Goal: Check status: Check status

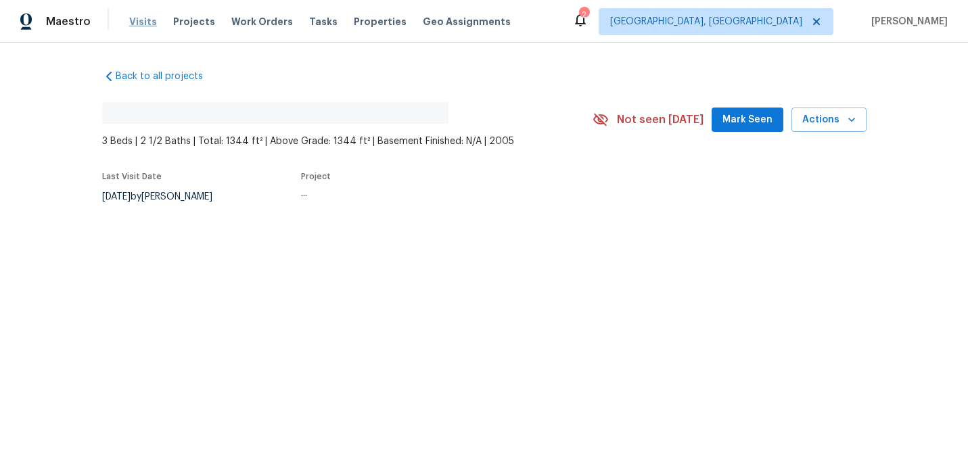
click at [141, 26] on span "Visits" at bounding box center [143, 22] width 28 height 14
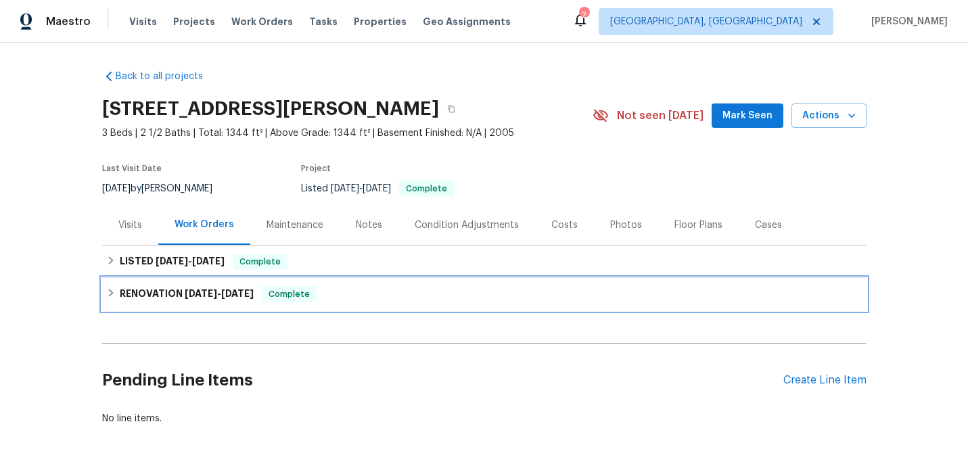
click at [151, 296] on h6 "RENOVATION 3/24/25 - 4/17/25" at bounding box center [187, 294] width 134 height 16
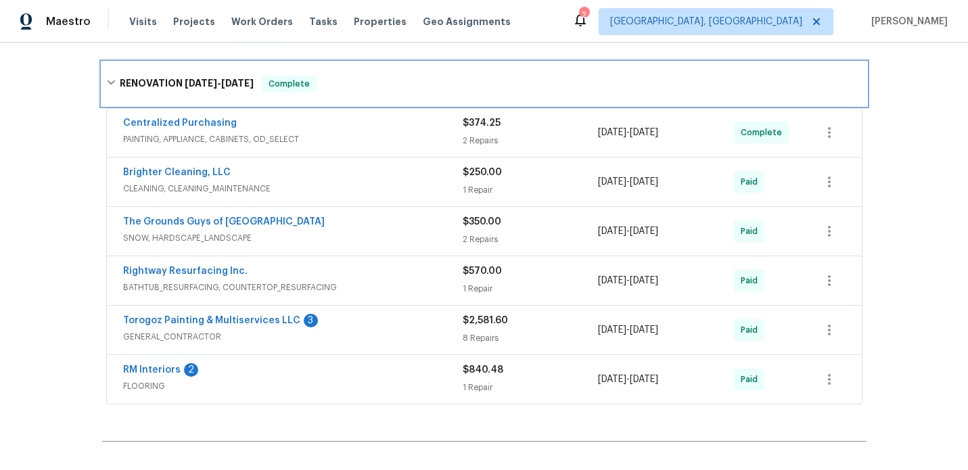
scroll to position [228, 0]
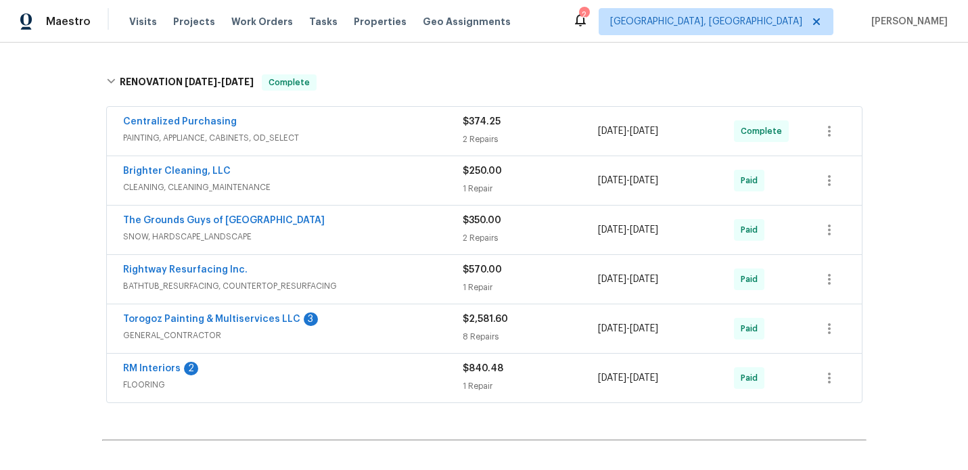
click at [328, 374] on div "RM Interiors 2" at bounding box center [293, 370] width 340 height 16
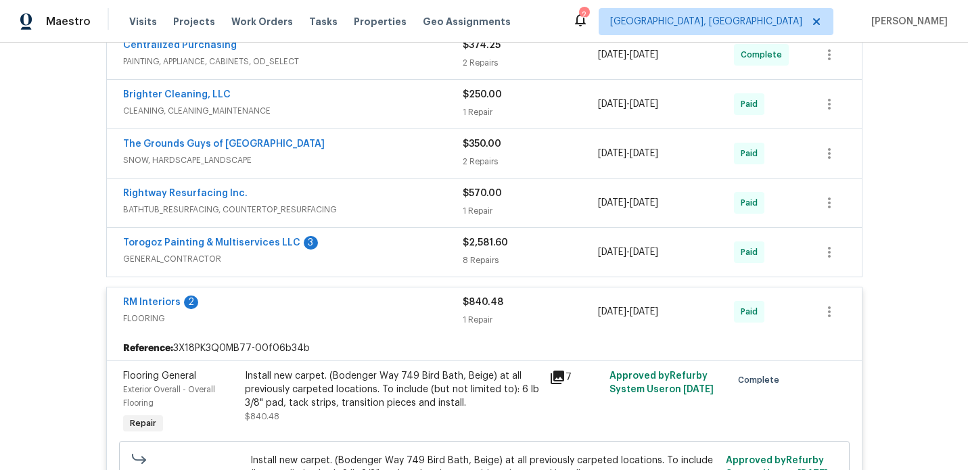
scroll to position [295, 0]
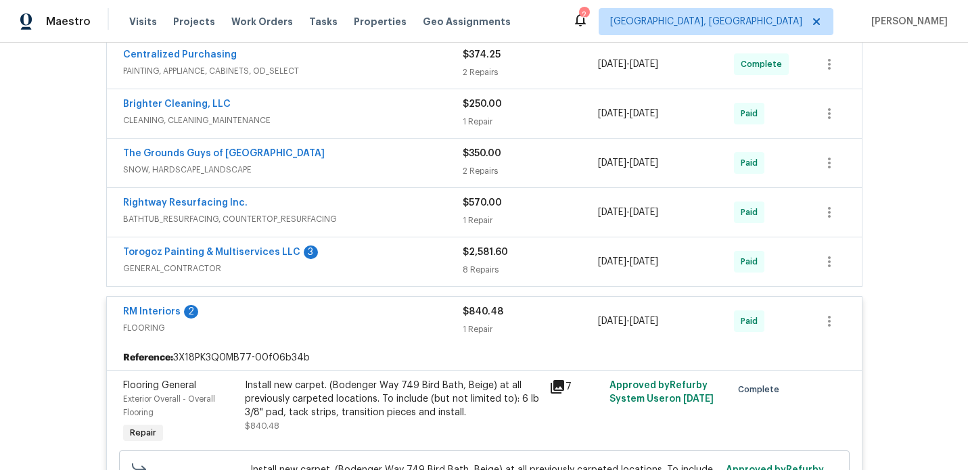
click at [342, 332] on span "FLOORING" at bounding box center [293, 328] width 340 height 14
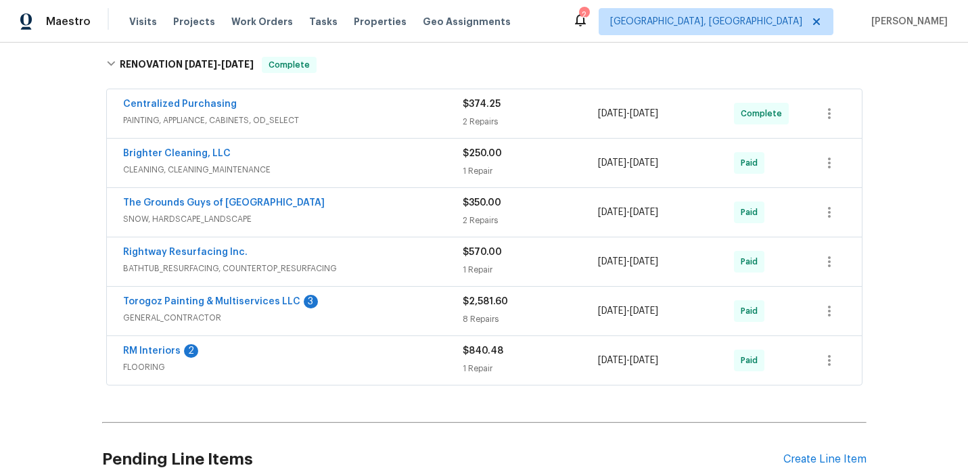
scroll to position [225, 0]
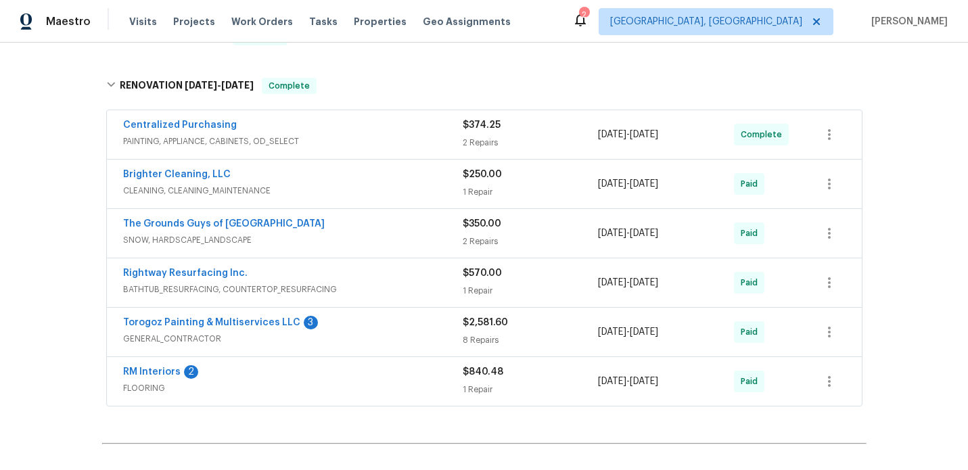
click at [346, 327] on div "Torogoz Painting & Multiservices LLC 3" at bounding box center [293, 324] width 340 height 16
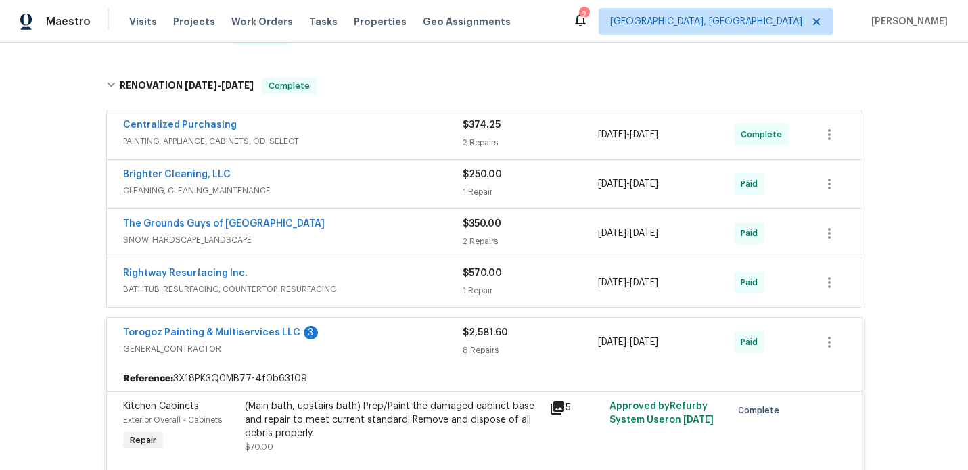
click at [356, 348] on span "GENERAL_CONTRACTOR" at bounding box center [293, 349] width 340 height 14
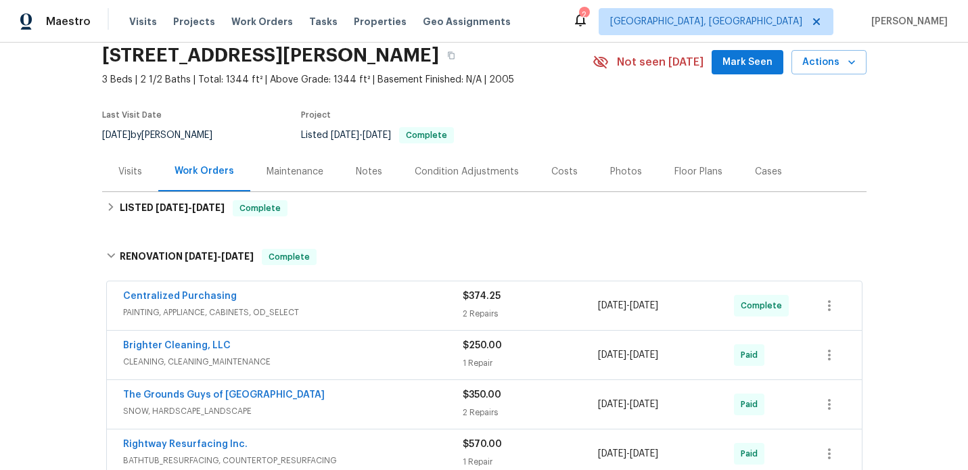
scroll to position [47, 0]
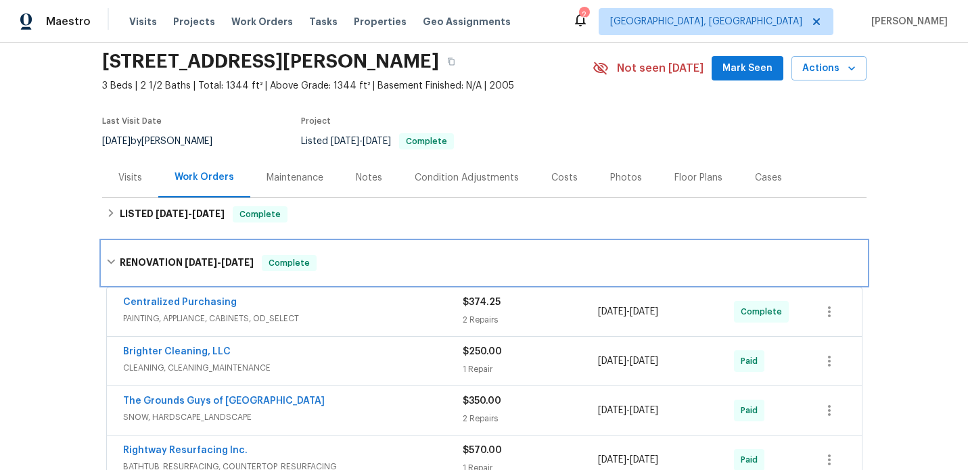
click at [158, 263] on h6 "RENOVATION 3/24/25 - 4/17/25" at bounding box center [187, 263] width 134 height 16
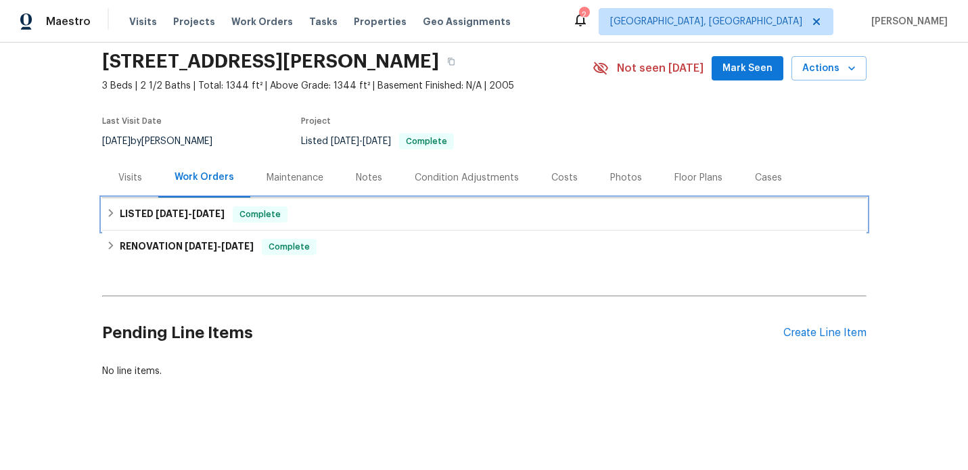
click at [137, 219] on h6 "LISTED 8/26/25 - 8/29/25" at bounding box center [172, 214] width 105 height 16
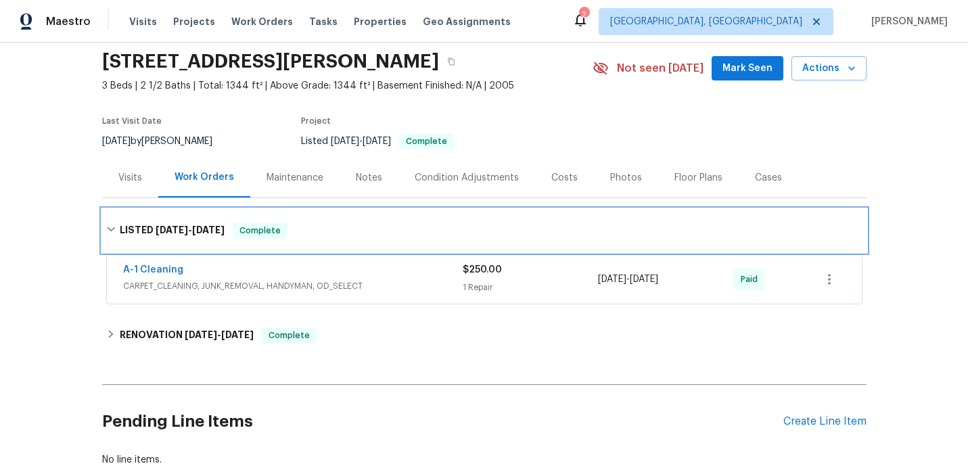
click at [160, 234] on span "8/26/25" at bounding box center [172, 229] width 32 height 9
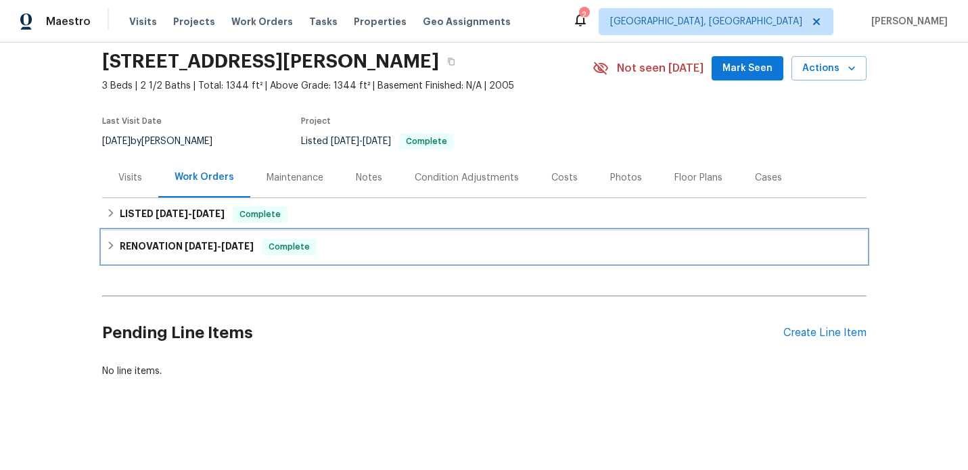
click at [353, 253] on div "RENOVATION 3/24/25 - 4/17/25 Complete" at bounding box center [484, 247] width 757 height 16
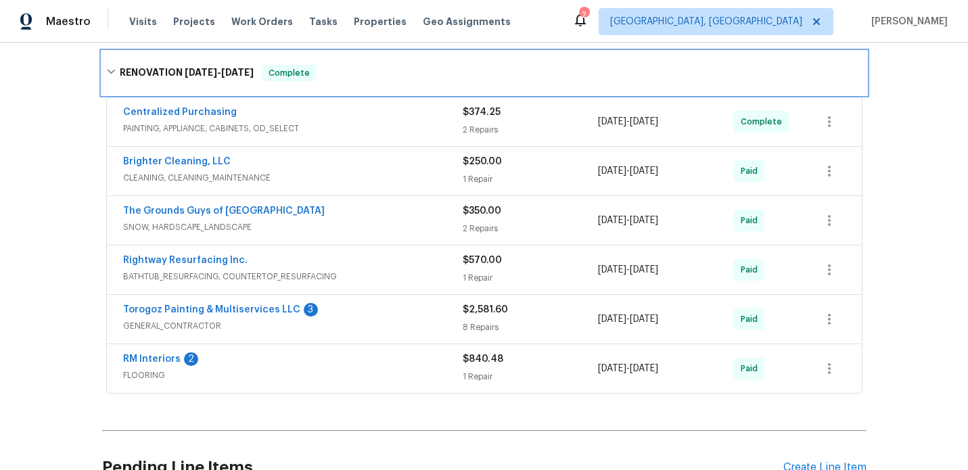
scroll to position [238, 0]
